Goal: Transaction & Acquisition: Purchase product/service

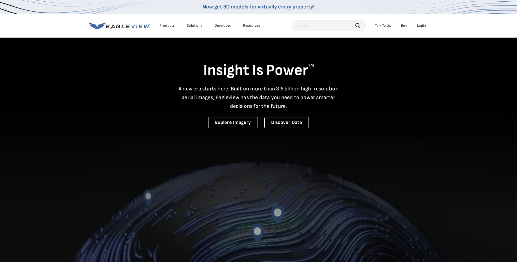
click at [422, 24] on div "Login" at bounding box center [421, 25] width 9 height 5
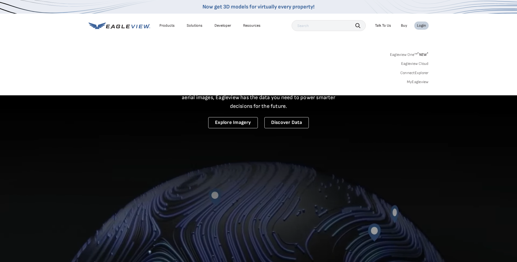
click at [415, 81] on link "MyEagleview" at bounding box center [418, 82] width 22 height 5
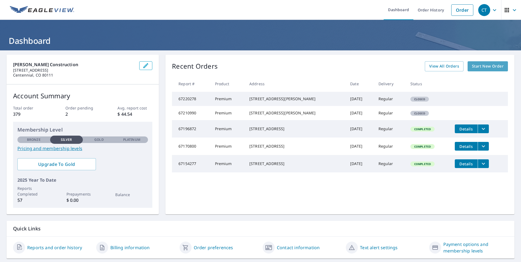
click at [481, 66] on span "Start New Order" at bounding box center [488, 66] width 32 height 7
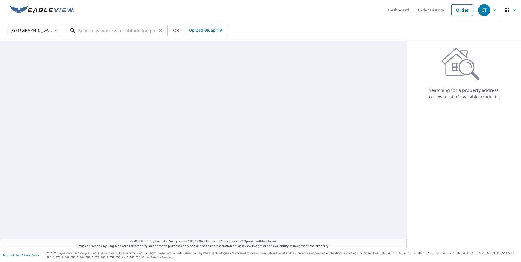
click at [97, 33] on input "text" at bounding box center [118, 30] width 78 height 15
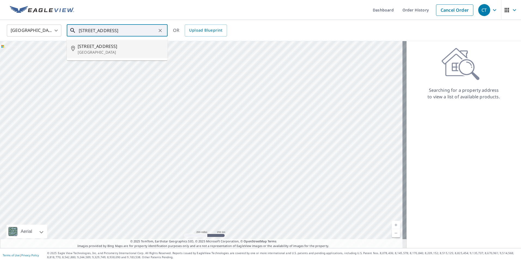
click at [102, 50] on p "Larkspur, CO 80118" at bounding box center [121, 52] width 86 height 5
type input "14310 Woodcrest Cir Larkspur, CO 80118"
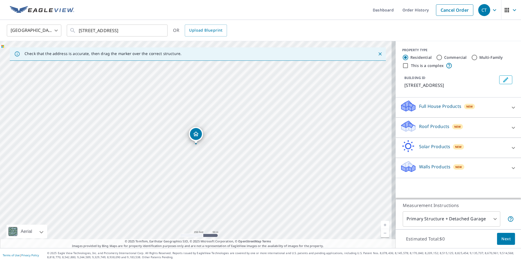
click at [516, 130] on div "Roof Products New Premium $27.5 - $81.25 Gutter $13.75 Bid Perfect™ $18" at bounding box center [458, 128] width 125 height 20
click at [510, 127] on icon at bounding box center [513, 128] width 7 height 7
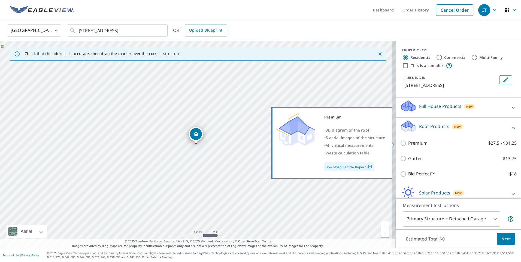
click at [401, 144] on input "Premium $27.5 - $81.25" at bounding box center [404, 143] width 8 height 7
checkbox input "true"
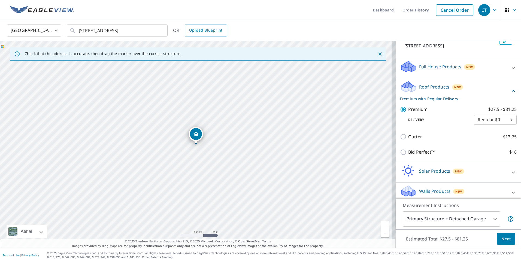
scroll to position [43, 0]
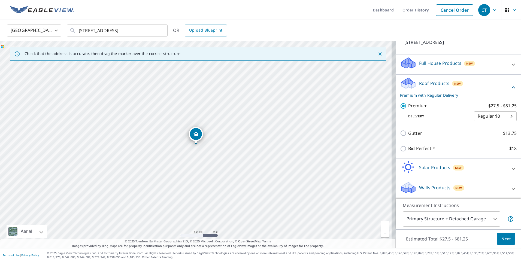
click at [501, 239] on span "Next" at bounding box center [505, 239] width 9 height 7
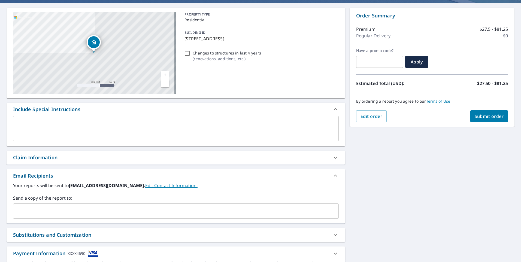
scroll to position [55, 0]
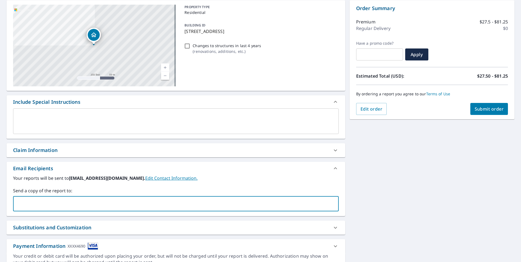
click at [71, 207] on input "text" at bounding box center [172, 204] width 313 height 10
type input "ian@taggartcon.com"
click at [490, 108] on span "Submit order" at bounding box center [489, 109] width 29 height 6
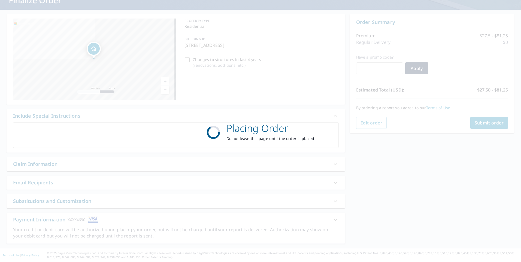
scroll to position [41, 0]
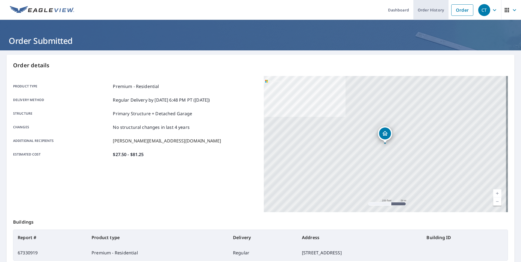
click at [421, 9] on link "Order History" at bounding box center [430, 10] width 35 height 20
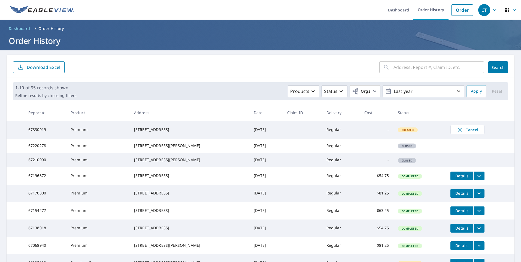
click at [406, 67] on input "text" at bounding box center [439, 67] width 90 height 15
type input "4 brandi"
click button "Search" at bounding box center [498, 67] width 20 height 12
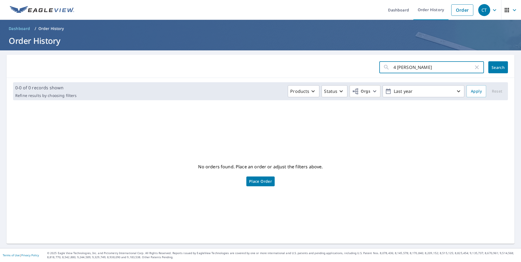
click at [407, 67] on input "4 brandi" at bounding box center [434, 67] width 80 height 15
